Goal: Find specific page/section: Find specific page/section

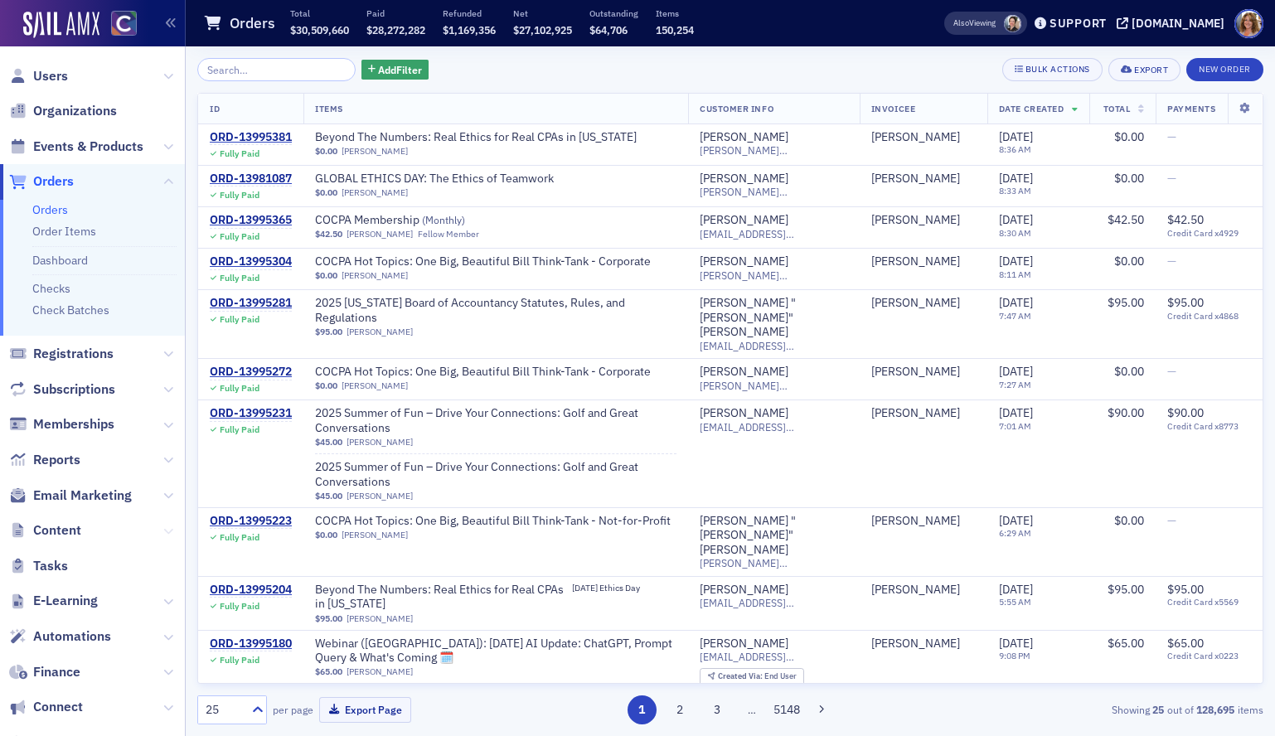
click at [168, 527] on icon at bounding box center [168, 531] width 10 height 10
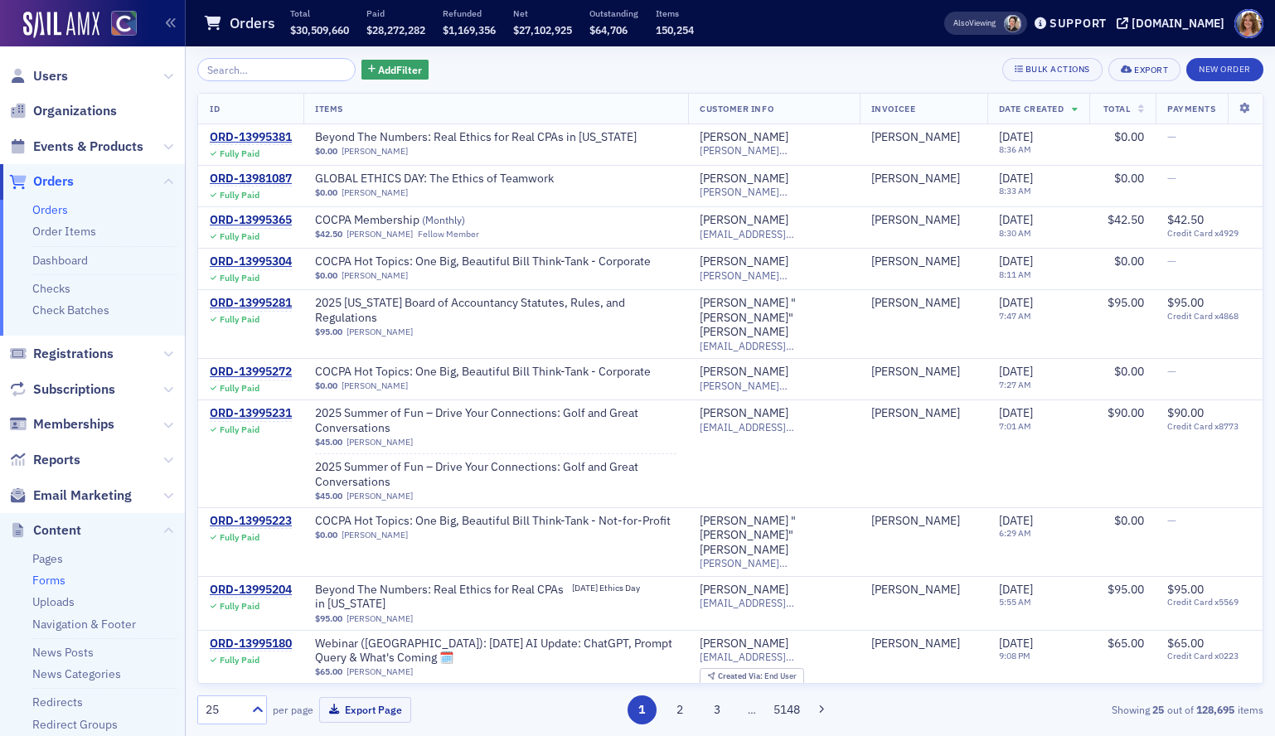
click at [56, 580] on link "Forms" at bounding box center [48, 580] width 33 height 15
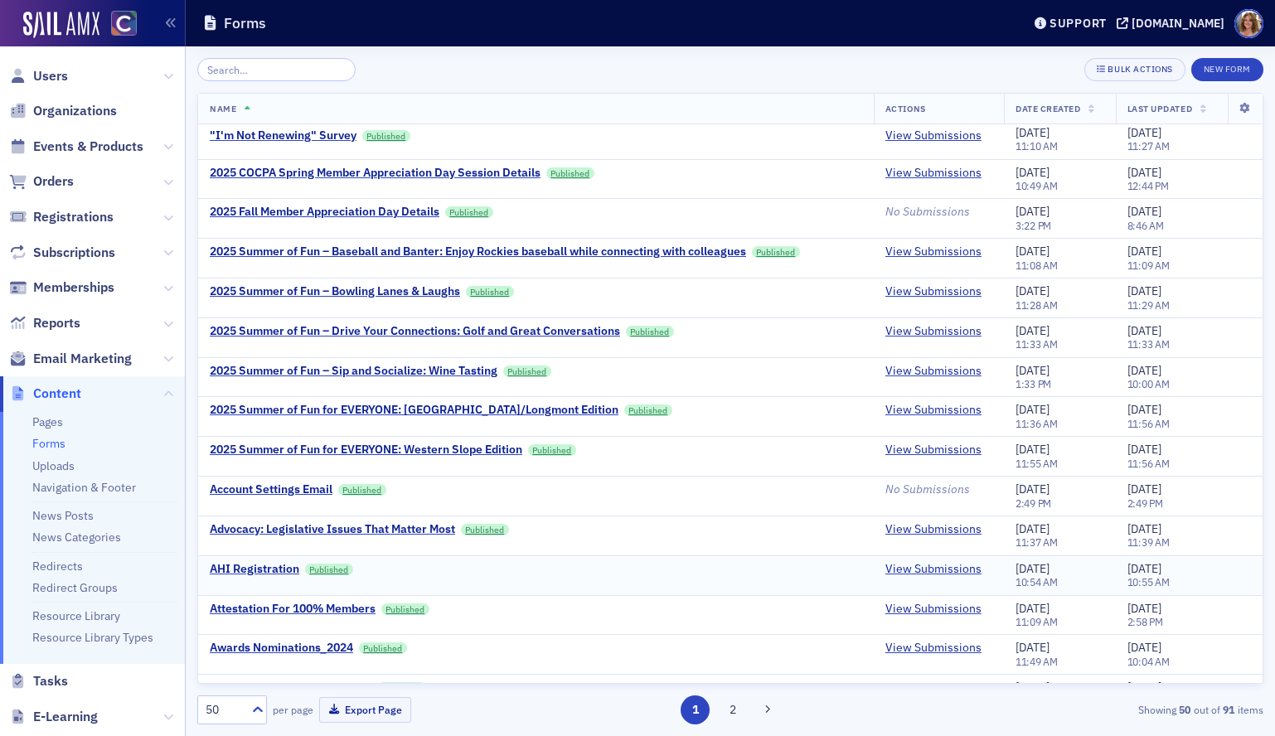
scroll to position [1, 0]
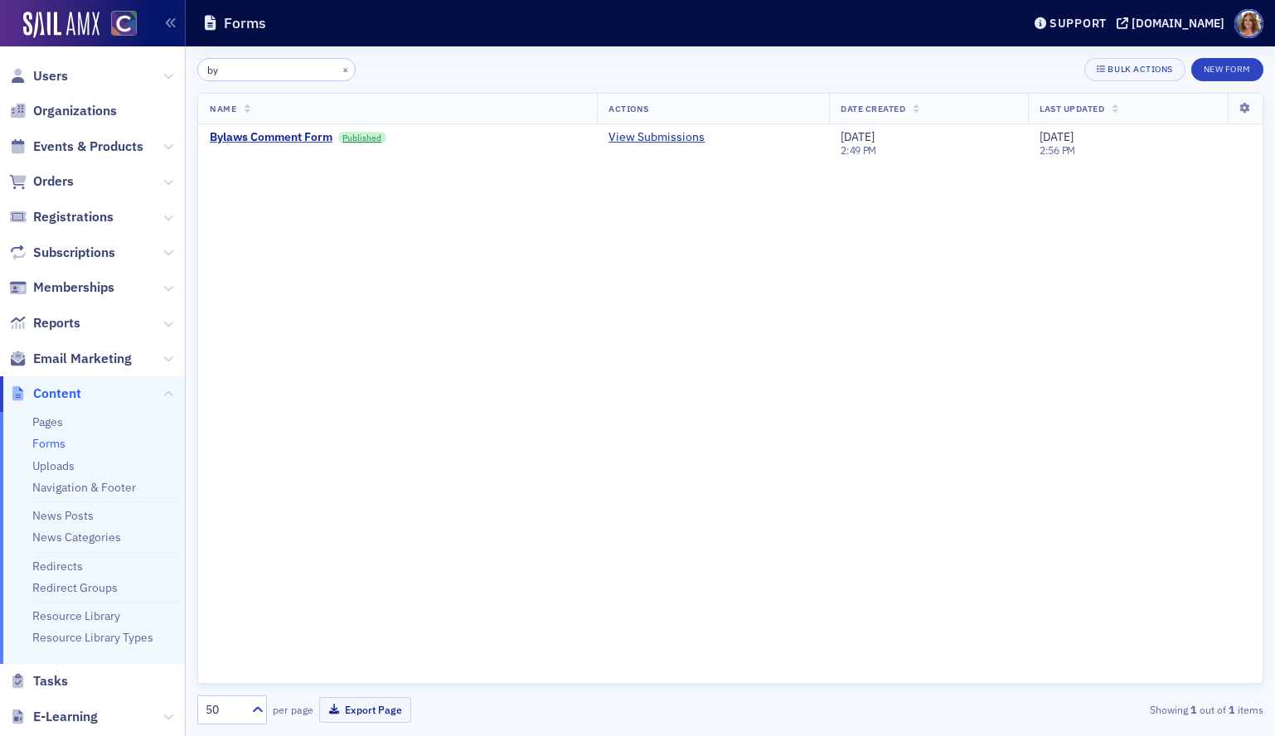
type input "by"
click at [650, 137] on link "View Submissions" at bounding box center [657, 137] width 96 height 15
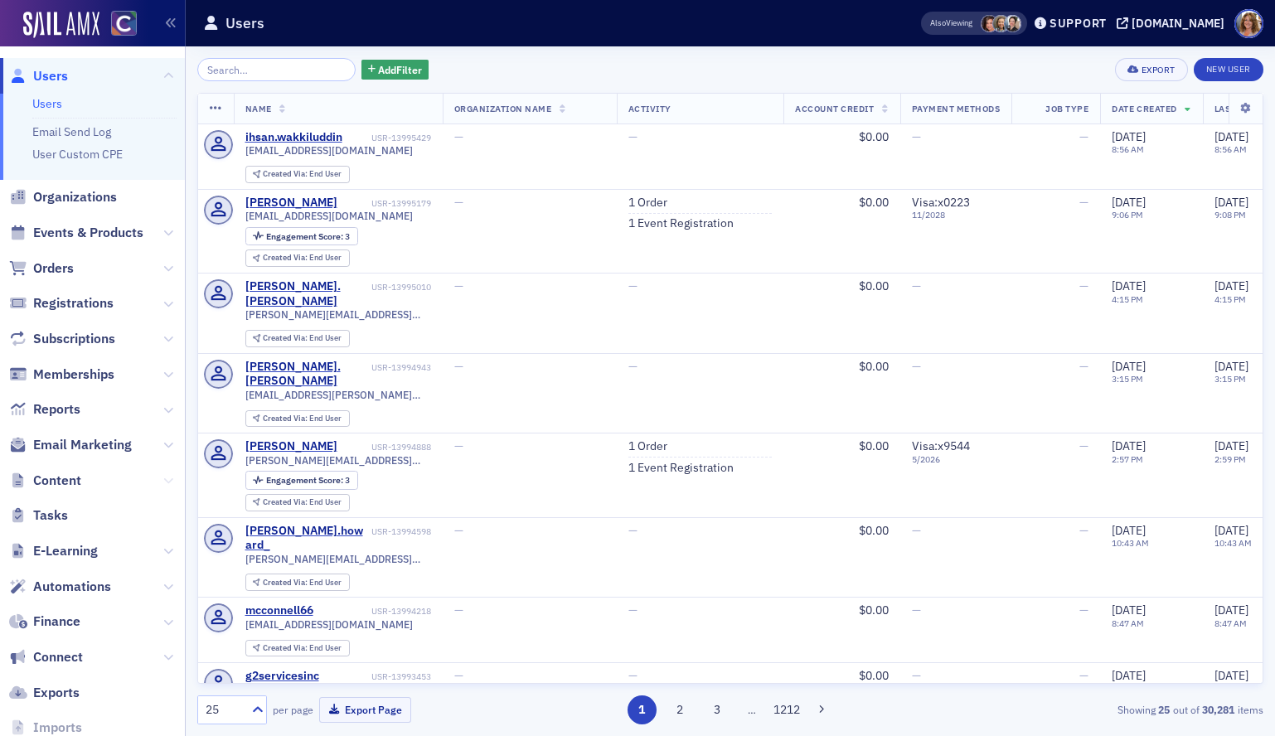
click at [166, 479] on icon at bounding box center [168, 481] width 10 height 10
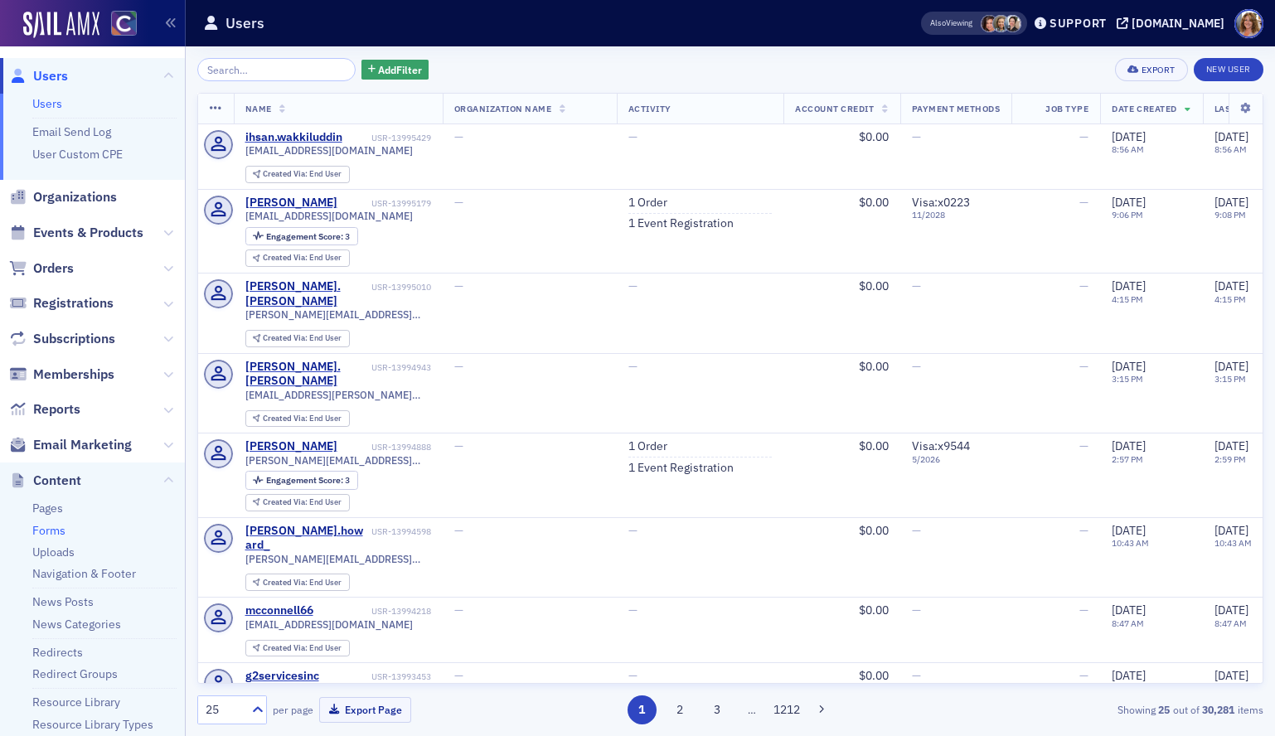
click at [56, 527] on link "Forms" at bounding box center [48, 530] width 33 height 15
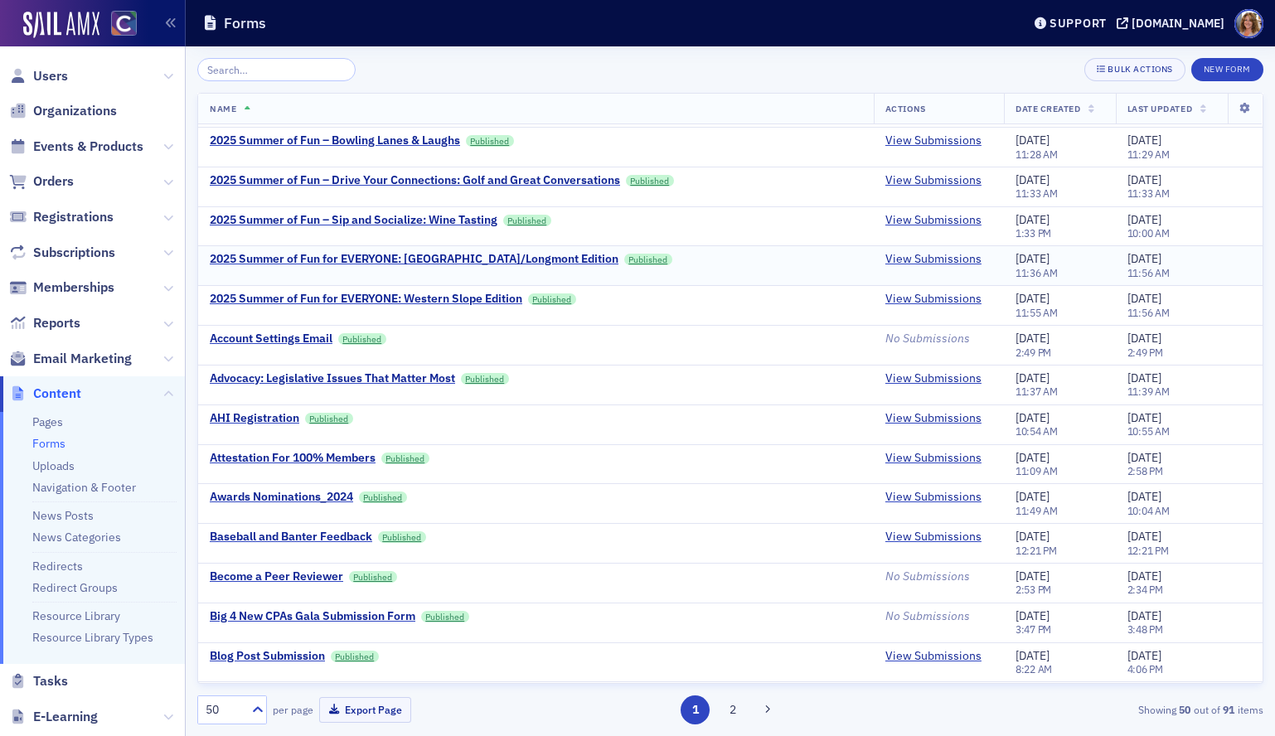
scroll to position [160, 0]
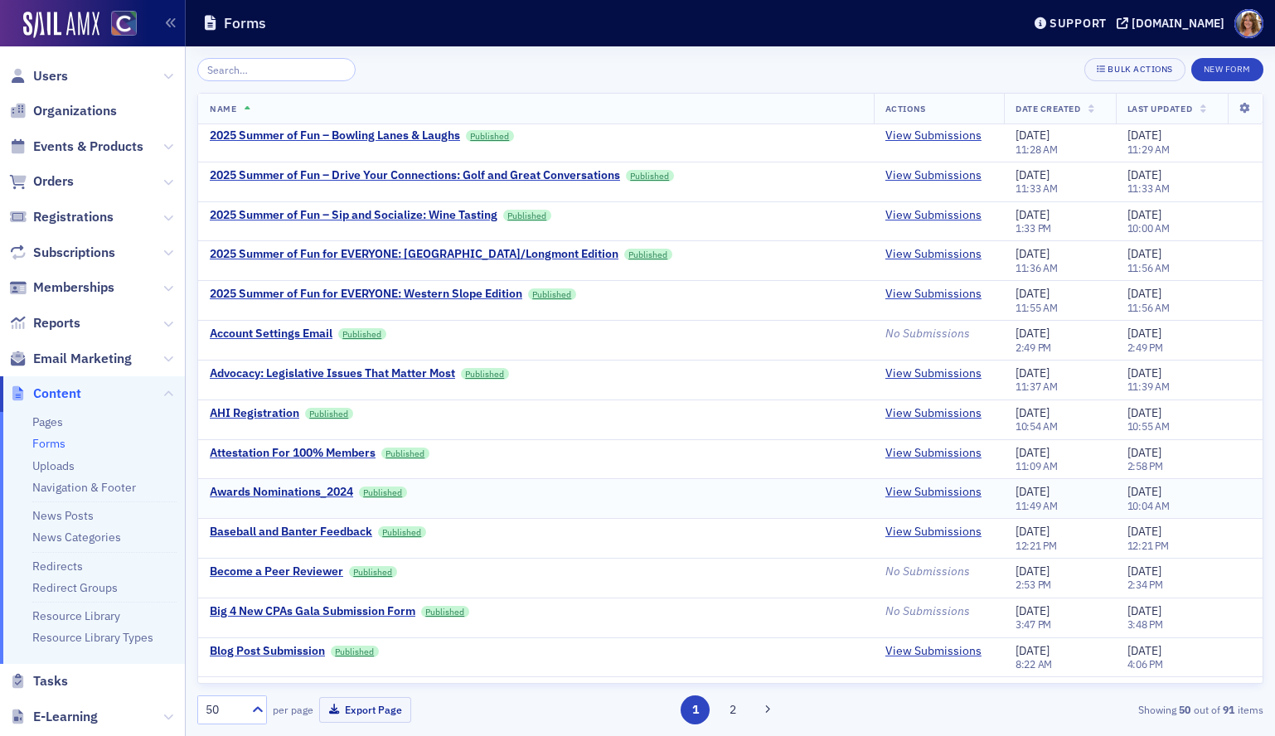
click at [911, 482] on td "View Submissions" at bounding box center [939, 499] width 130 height 40
click at [905, 495] on link "View Submissions" at bounding box center [933, 492] width 96 height 15
